Goal: Task Accomplishment & Management: Manage account settings

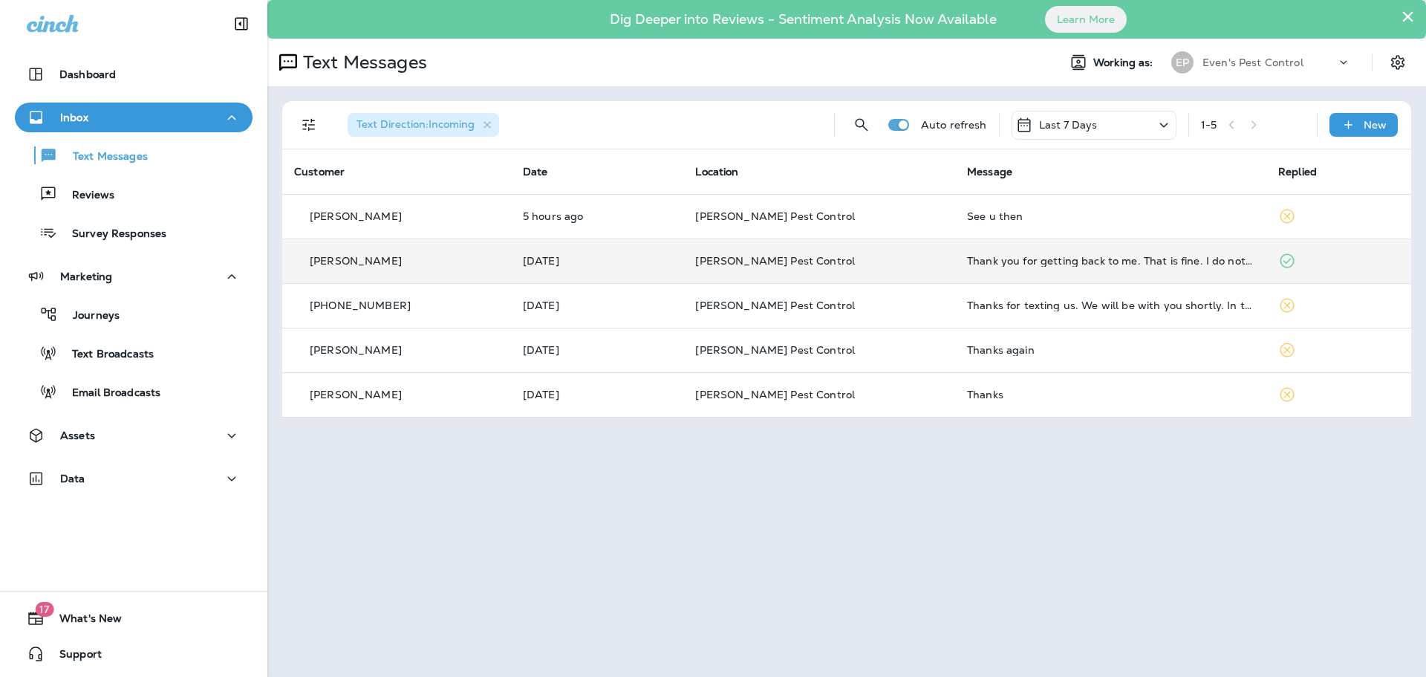
click at [1240, 270] on td "Thank you for getting back to me. That is fine. I do not need you to send me th…" at bounding box center [1110, 260] width 311 height 45
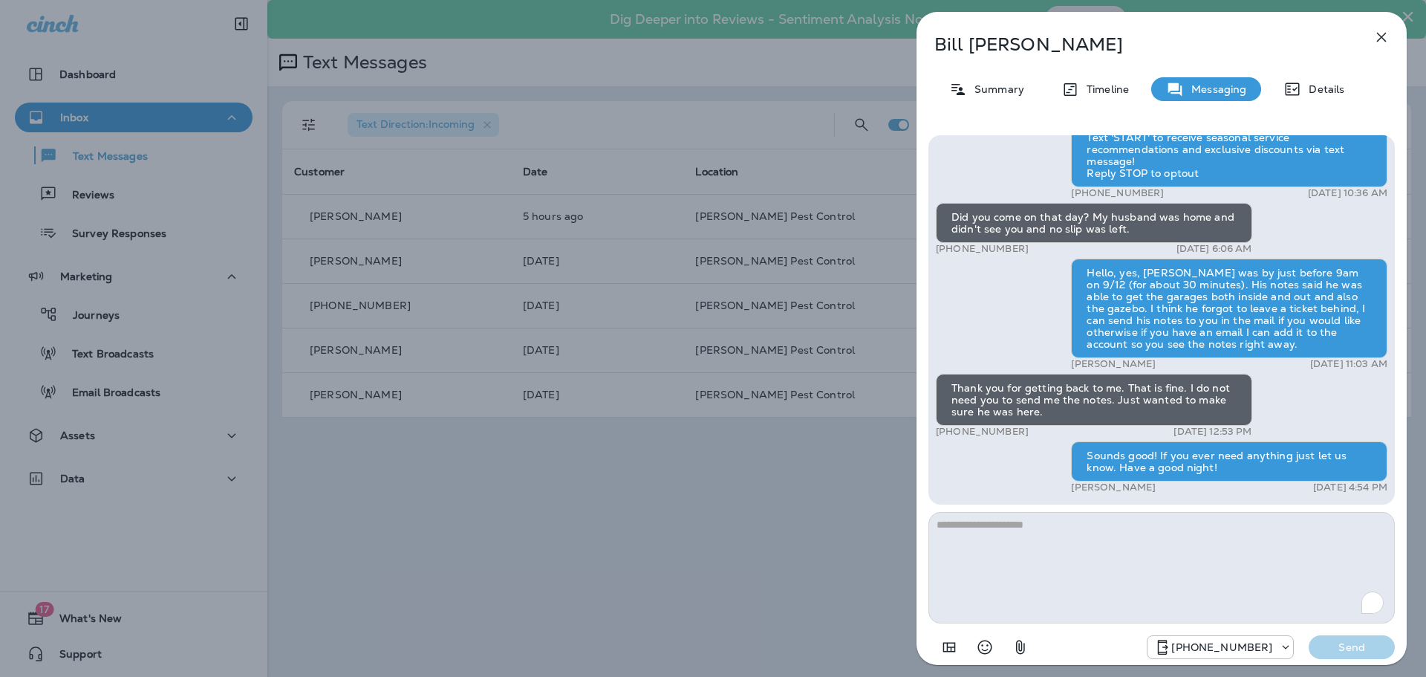
click at [1382, 36] on icon "button" at bounding box center [1382, 38] width 10 height 10
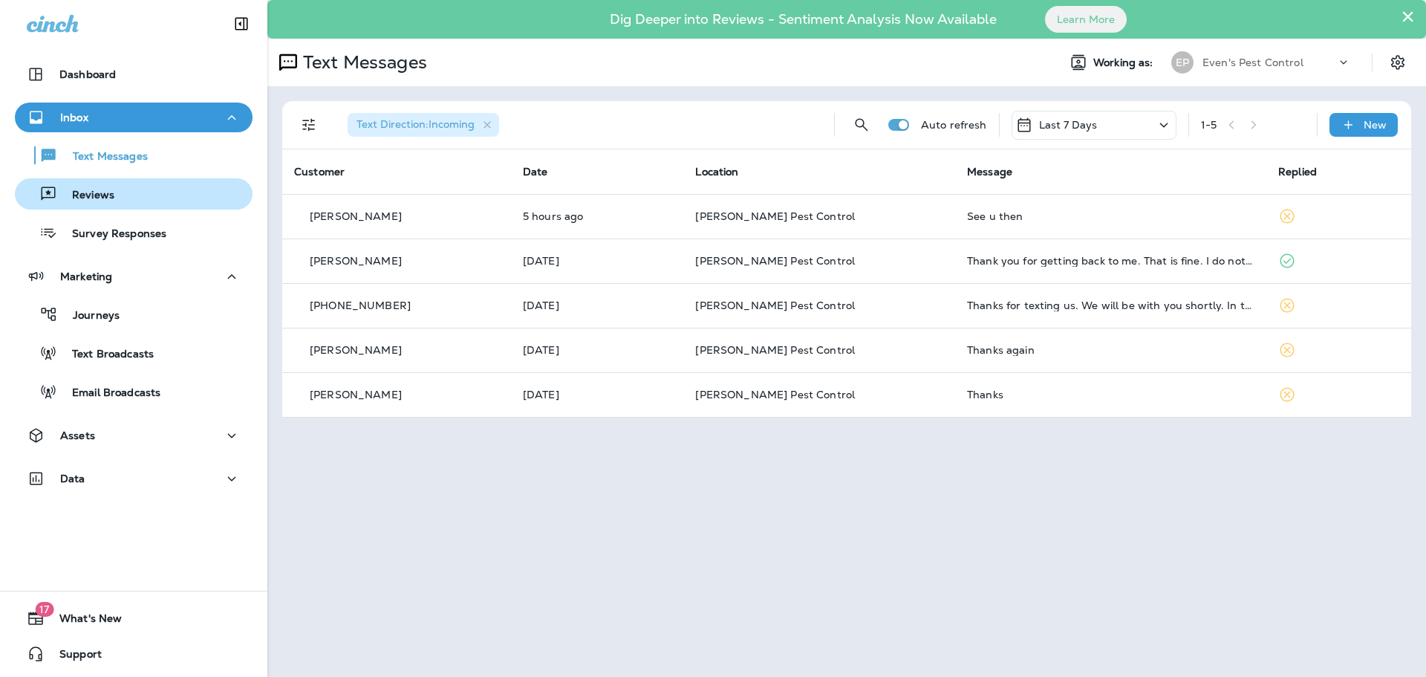
click at [86, 200] on p "Reviews" at bounding box center [85, 196] width 57 height 14
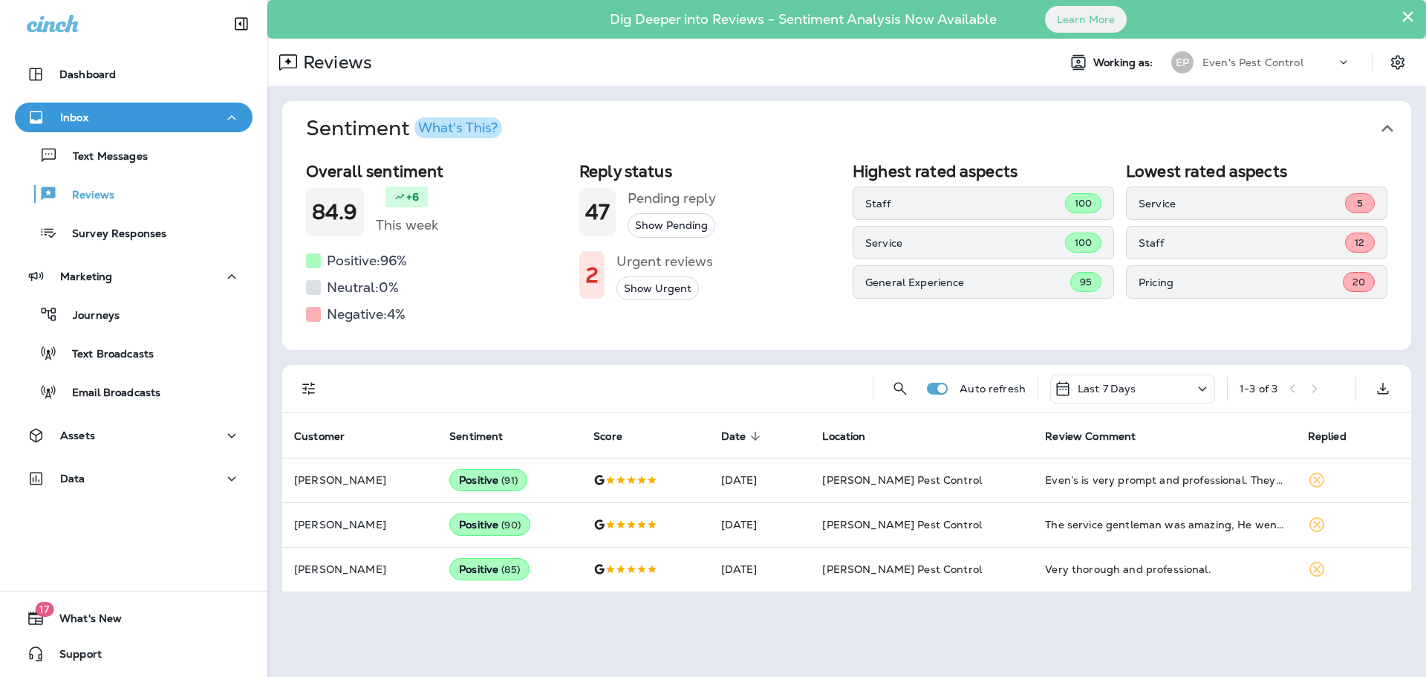
click at [630, 292] on button "Show Urgent" at bounding box center [657, 288] width 82 height 25
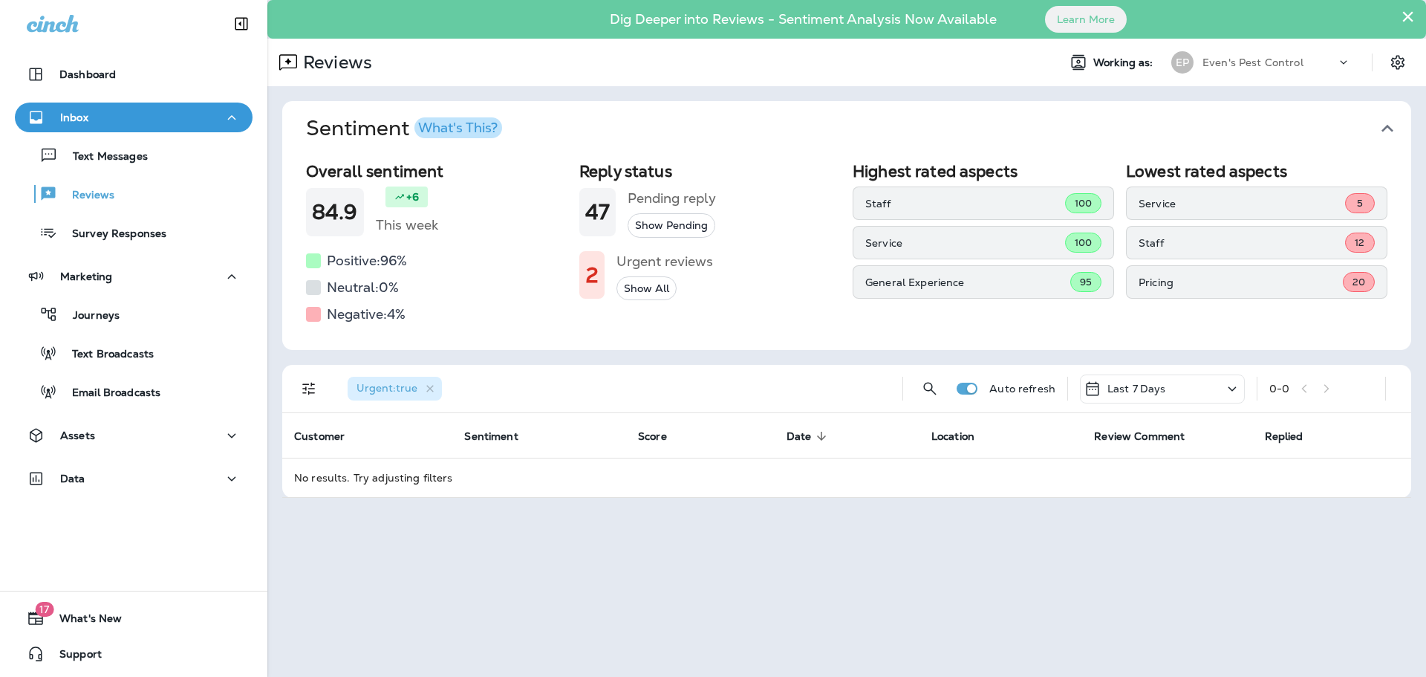
click at [590, 273] on h1 "2" at bounding box center [591, 275] width 13 height 25
click at [659, 261] on h5 "Urgent reviews" at bounding box center [664, 262] width 97 height 24
click at [650, 291] on button "Show All" at bounding box center [646, 288] width 60 height 25
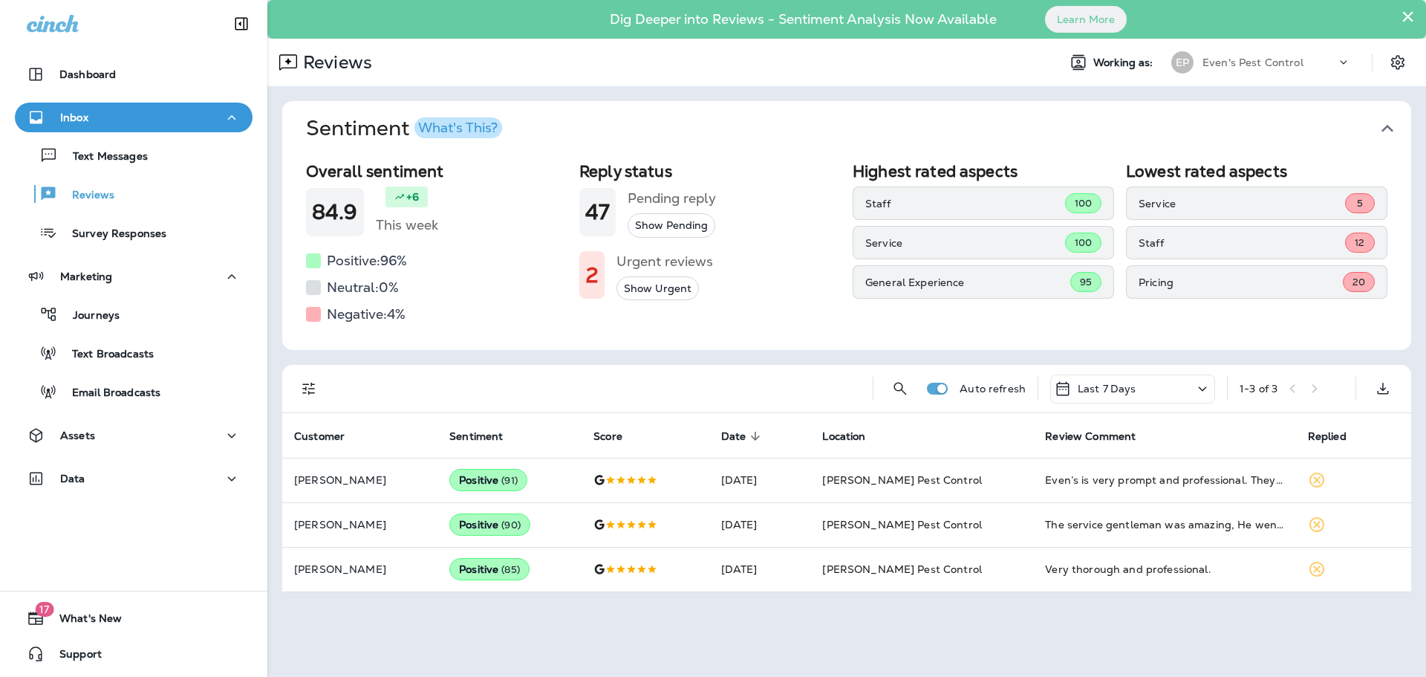
click at [582, 288] on div "2" at bounding box center [591, 275] width 25 height 48
click at [675, 296] on button "Show Urgent" at bounding box center [657, 288] width 82 height 25
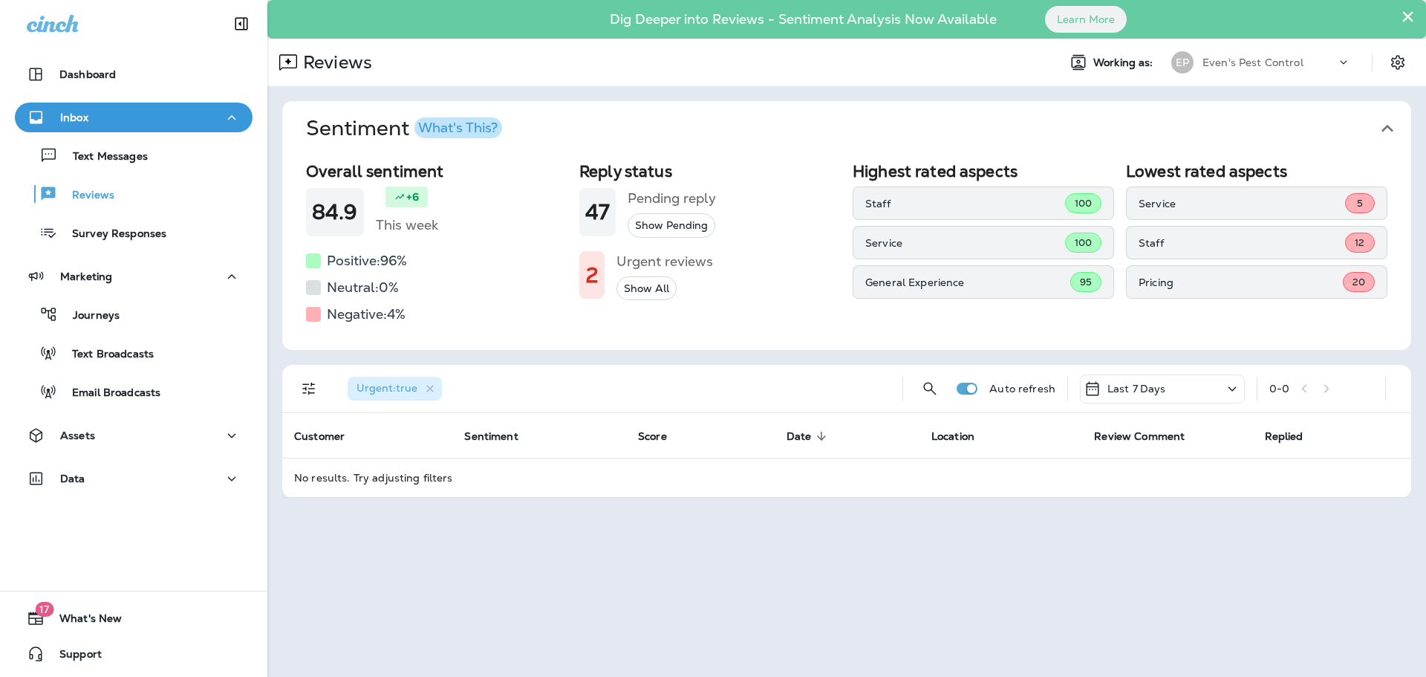
click at [1231, 387] on icon at bounding box center [1232, 389] width 18 height 19
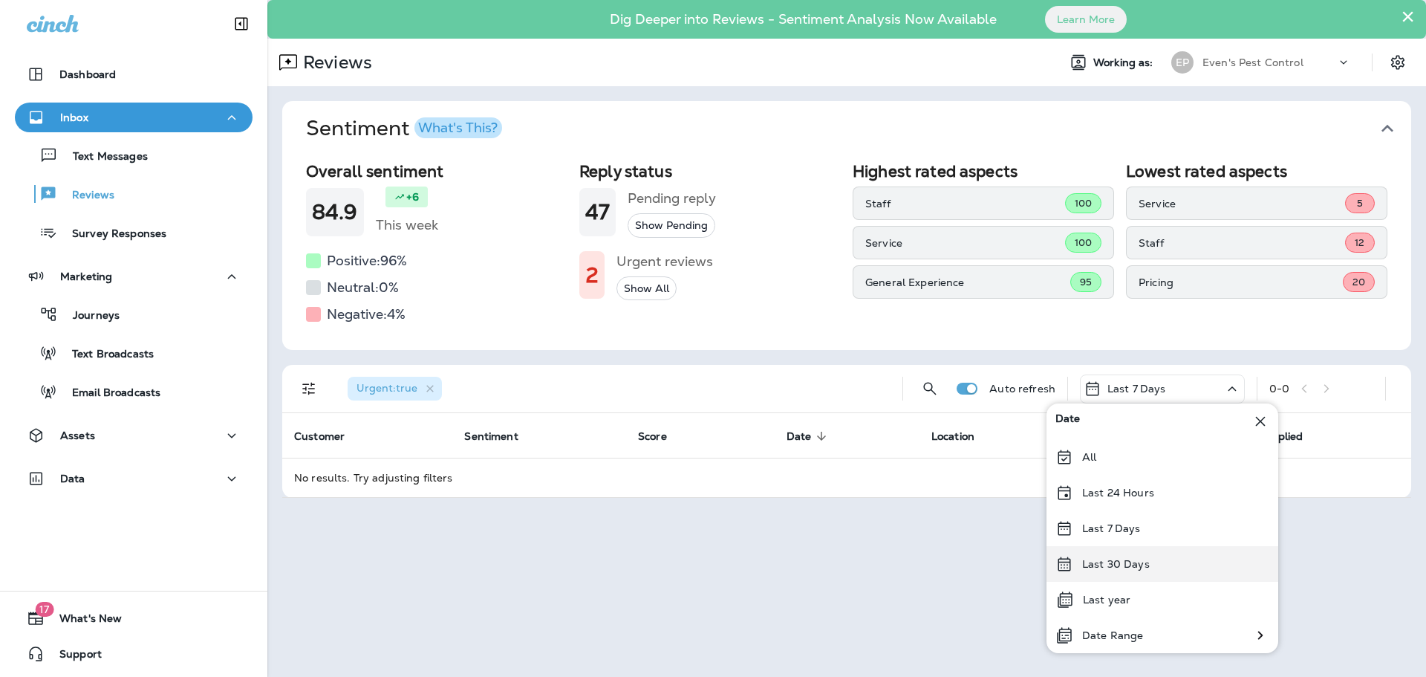
click at [1174, 564] on div "Last 30 Days" at bounding box center [1163, 564] width 232 height 36
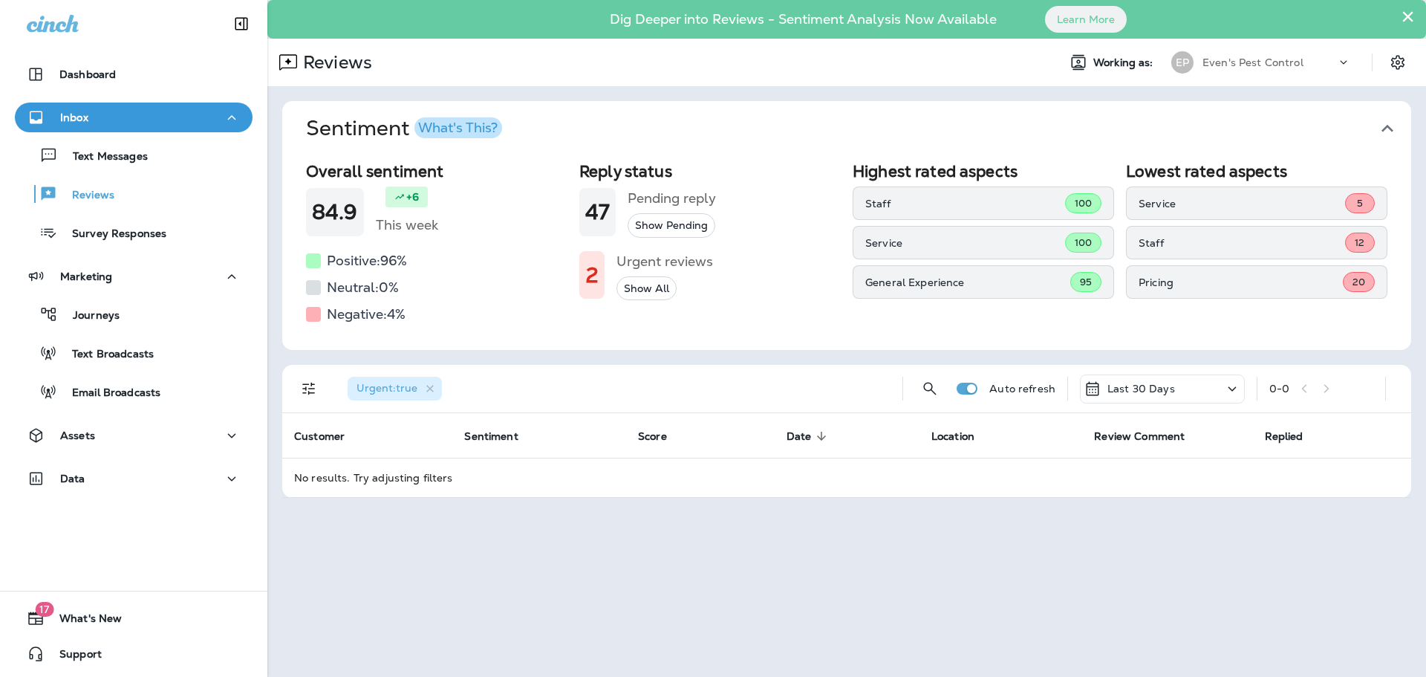
click at [1240, 391] on icon at bounding box center [1232, 389] width 18 height 19
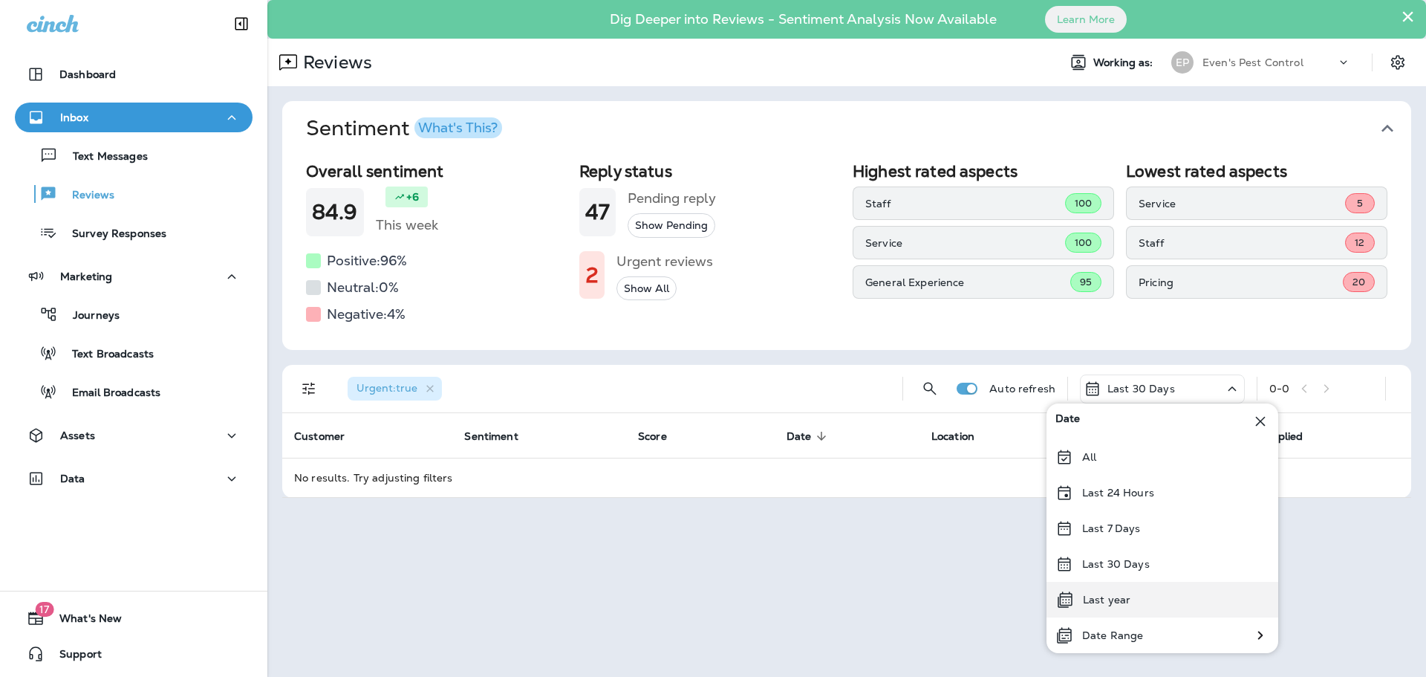
click at [1186, 587] on div "Last year" at bounding box center [1163, 600] width 232 height 36
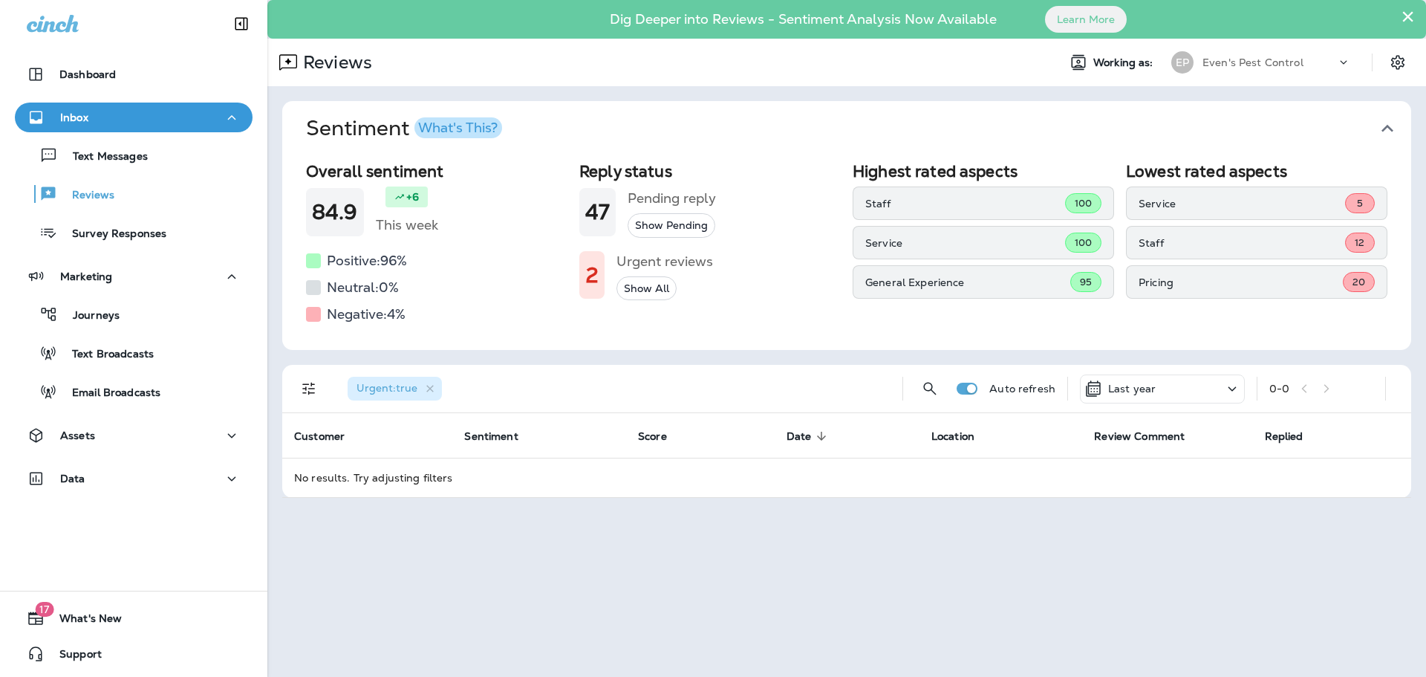
click at [1231, 394] on icon at bounding box center [1232, 389] width 18 height 19
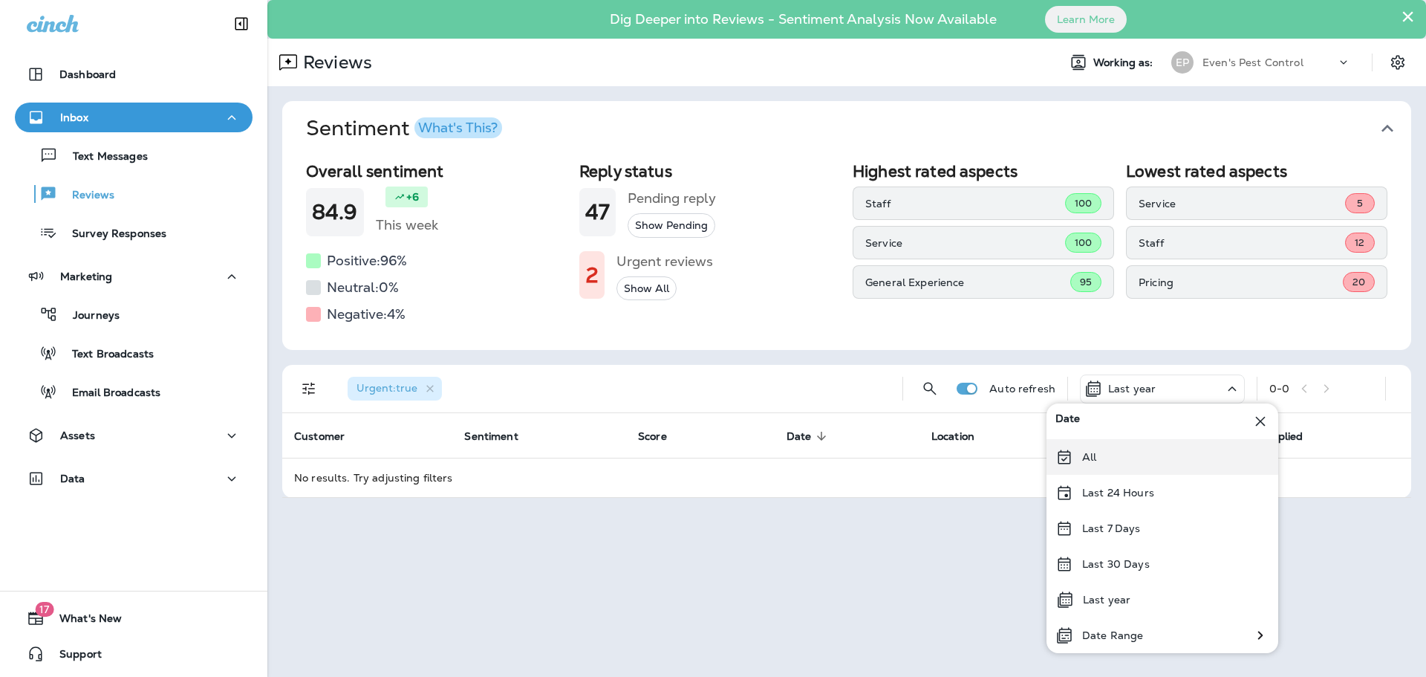
click at [1123, 446] on div "All" at bounding box center [1163, 457] width 232 height 36
